Goal: Find specific page/section: Find specific page/section

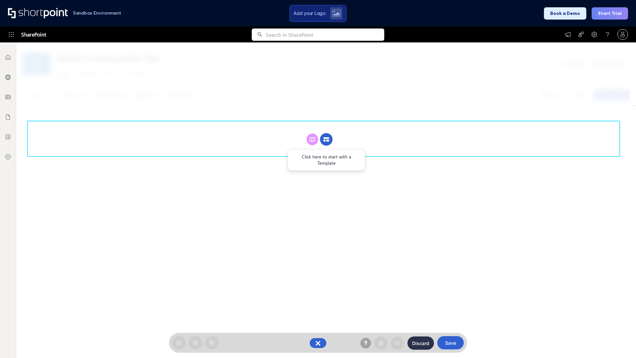
click at [326, 139] on circle at bounding box center [326, 139] width 13 height 13
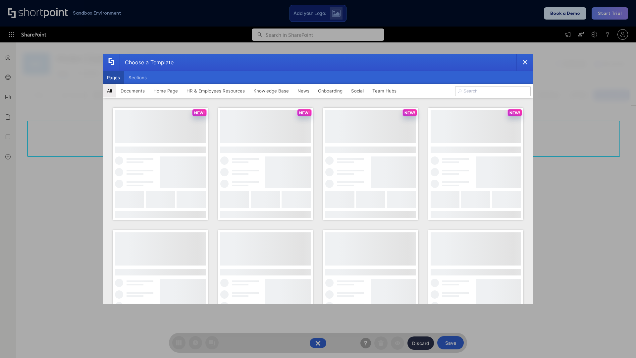
click at [113, 78] on button "Pages" at bounding box center [114, 77] width 22 height 13
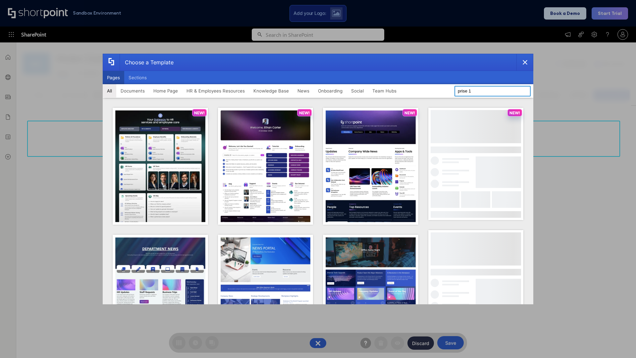
type input "prise 1"
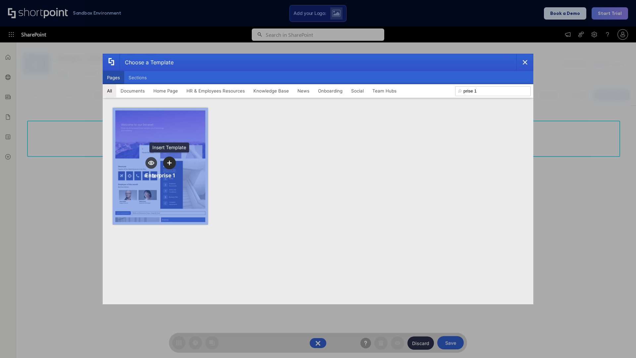
click at [169, 163] on icon "template selector" at bounding box center [169, 162] width 5 height 5
